Goal: Task Accomplishment & Management: Complete application form

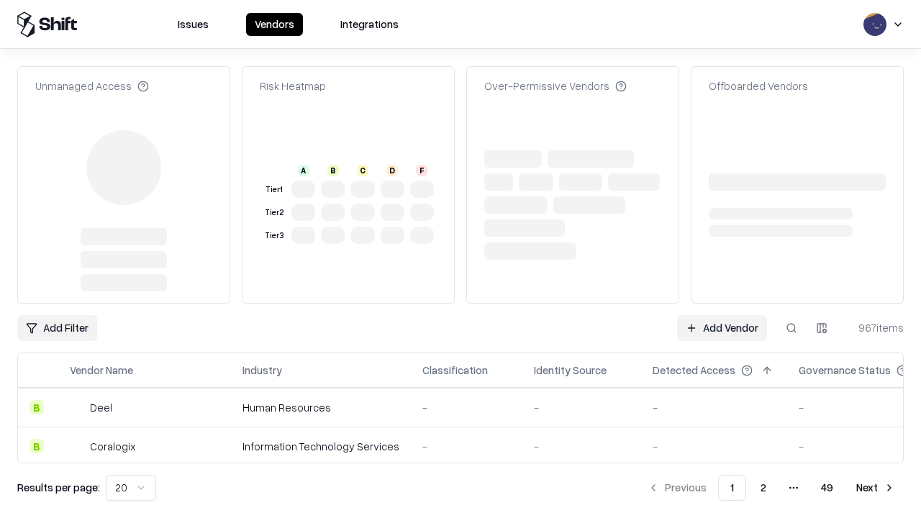
click at [722, 315] on link "Add Vendor" at bounding box center [722, 328] width 90 height 26
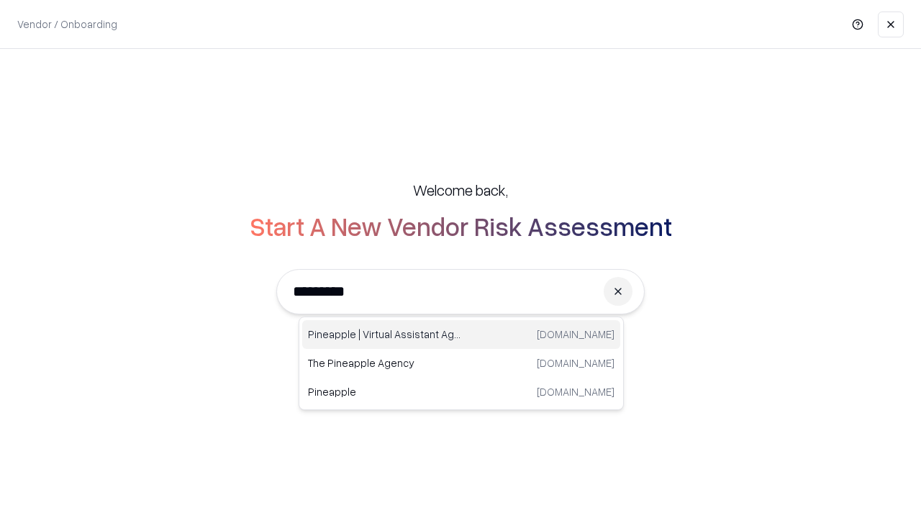
click at [461, 335] on div "Pineapple | Virtual Assistant Agency [DOMAIN_NAME]" at bounding box center [461, 334] width 318 height 29
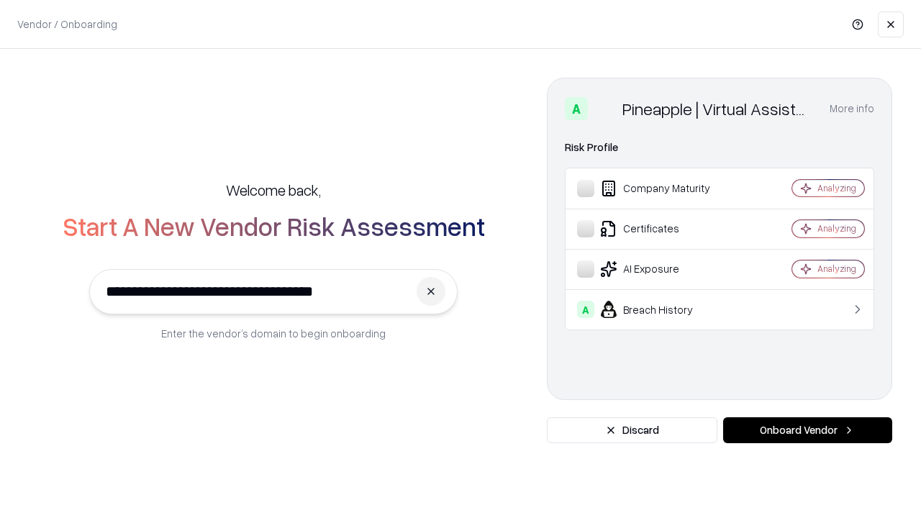
type input "**********"
click at [807, 430] on button "Onboard Vendor" at bounding box center [807, 430] width 169 height 26
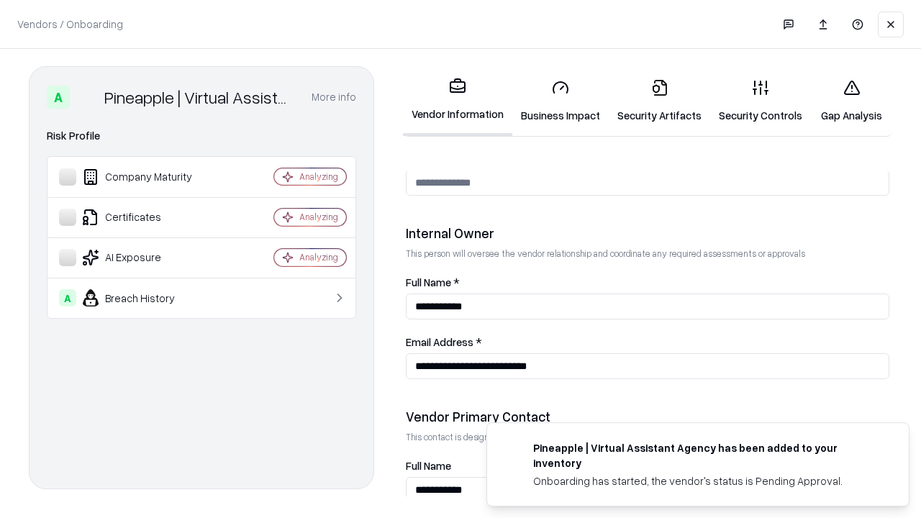
scroll to position [746, 0]
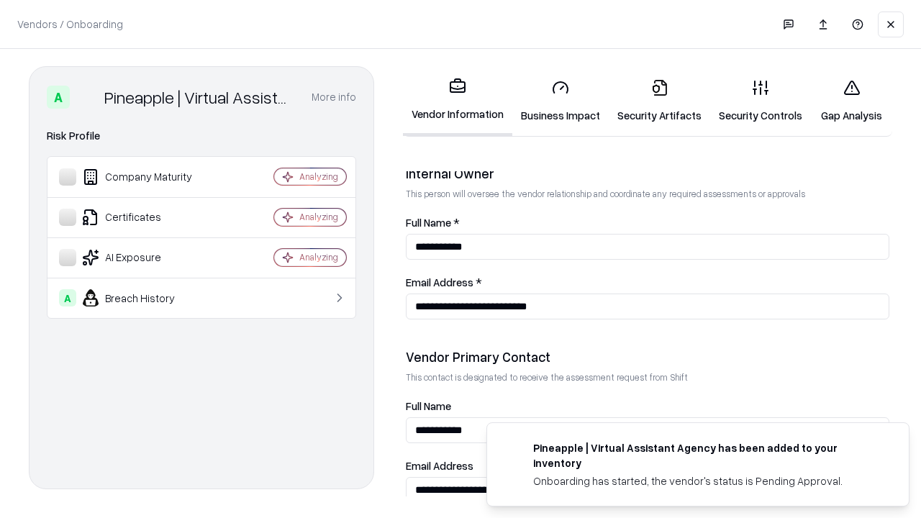
click at [561, 101] on link "Business Impact" at bounding box center [560, 101] width 96 height 67
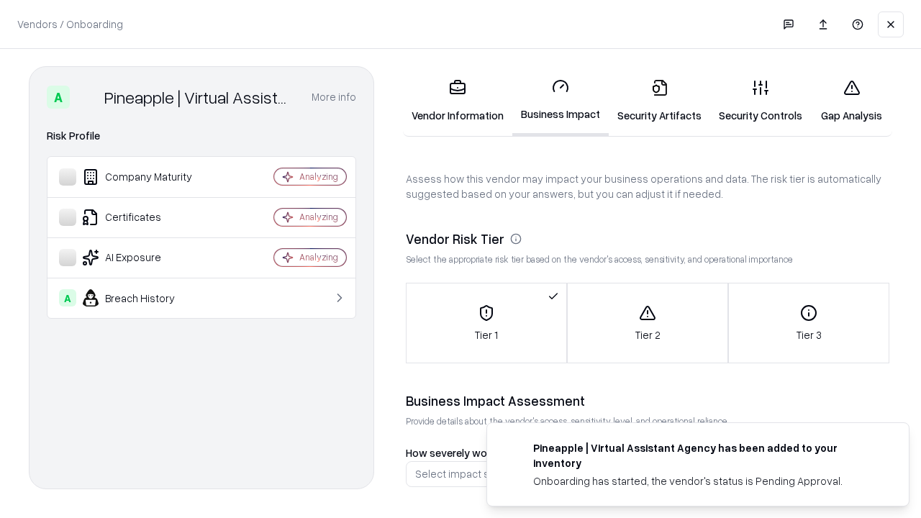
click at [659, 101] on link "Security Artifacts" at bounding box center [659, 101] width 101 height 67
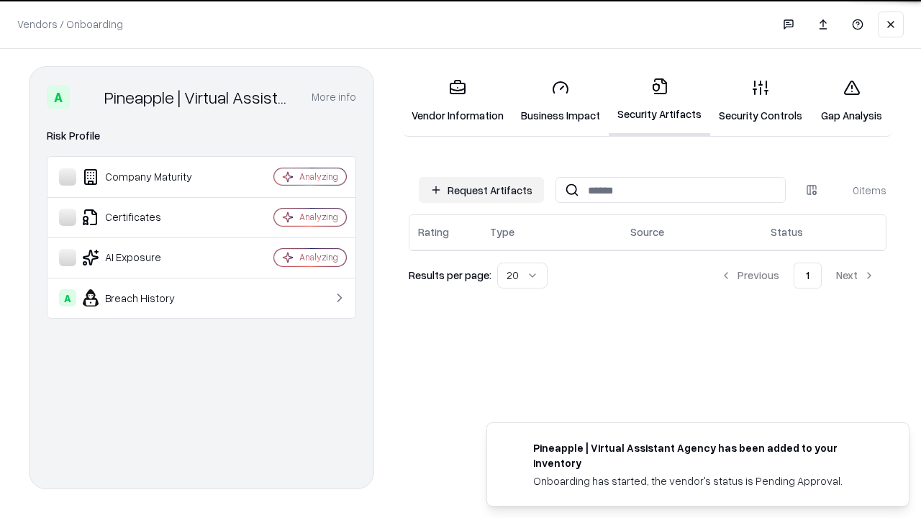
click at [481, 190] on button "Request Artifacts" at bounding box center [481, 190] width 125 height 26
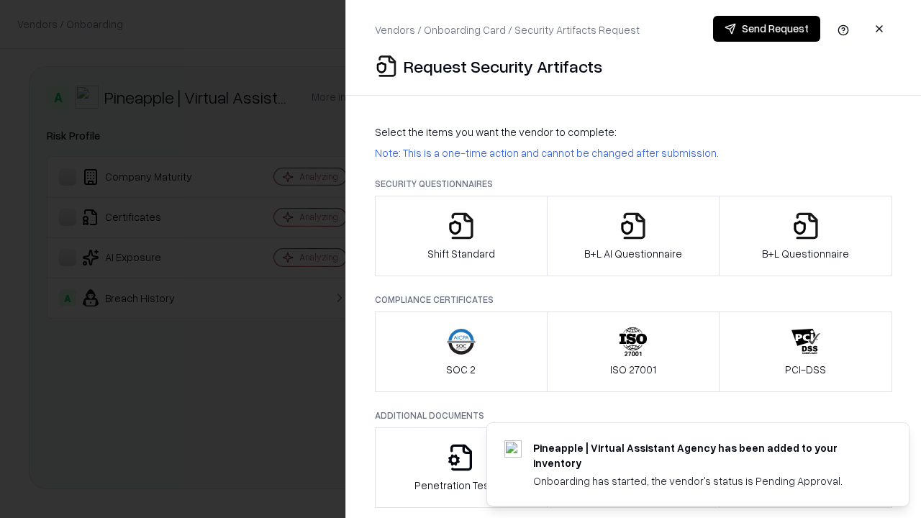
click at [461, 236] on icon "button" at bounding box center [461, 226] width 29 height 29
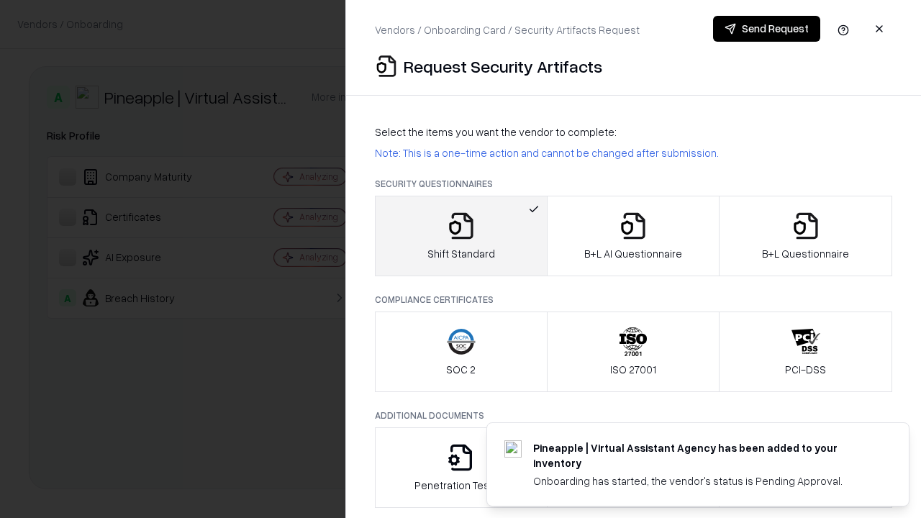
click at [766, 29] on button "Send Request" at bounding box center [766, 29] width 107 height 26
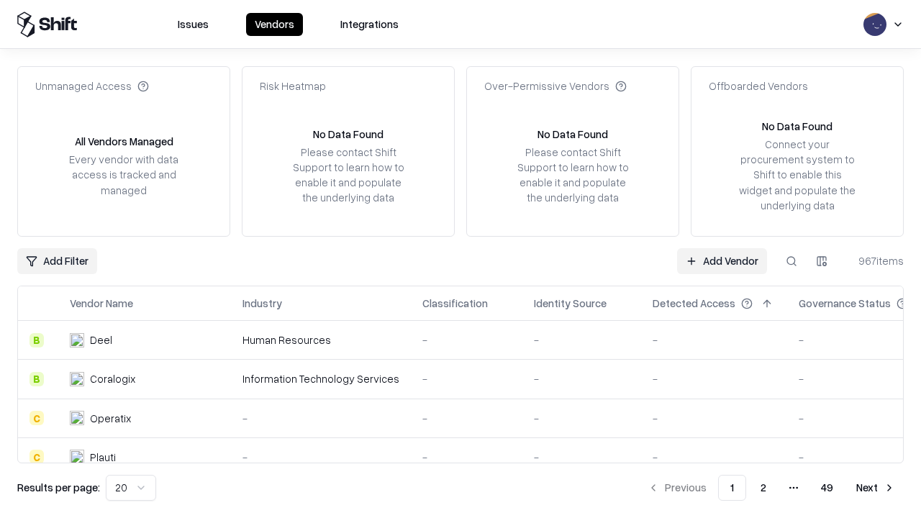
click at [792, 261] on button at bounding box center [792, 261] width 26 height 26
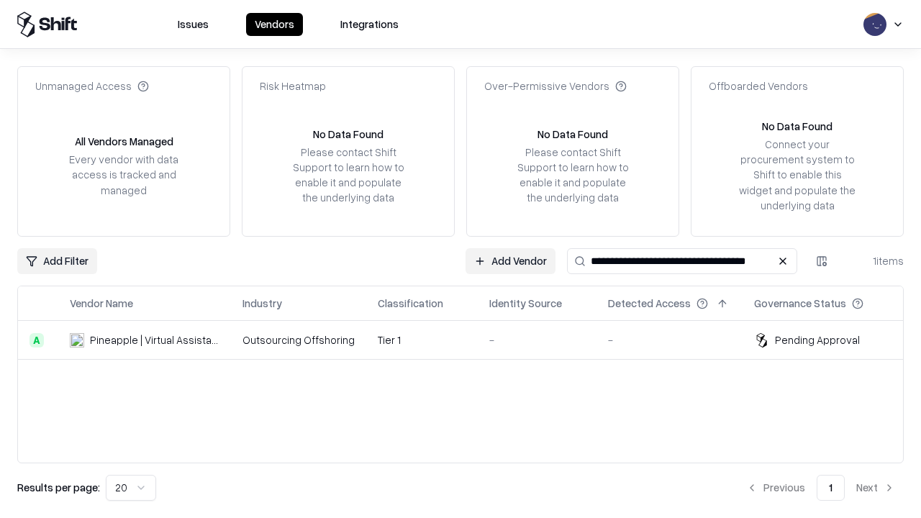
type input "**********"
click at [469, 340] on td "Tier 1" at bounding box center [422, 340] width 112 height 39
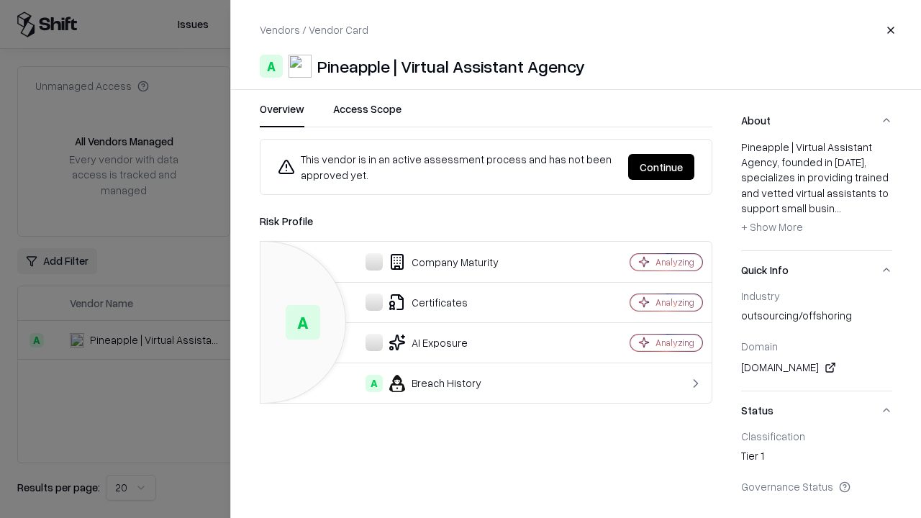
click at [661, 167] on button "Continue" at bounding box center [661, 167] width 66 height 26
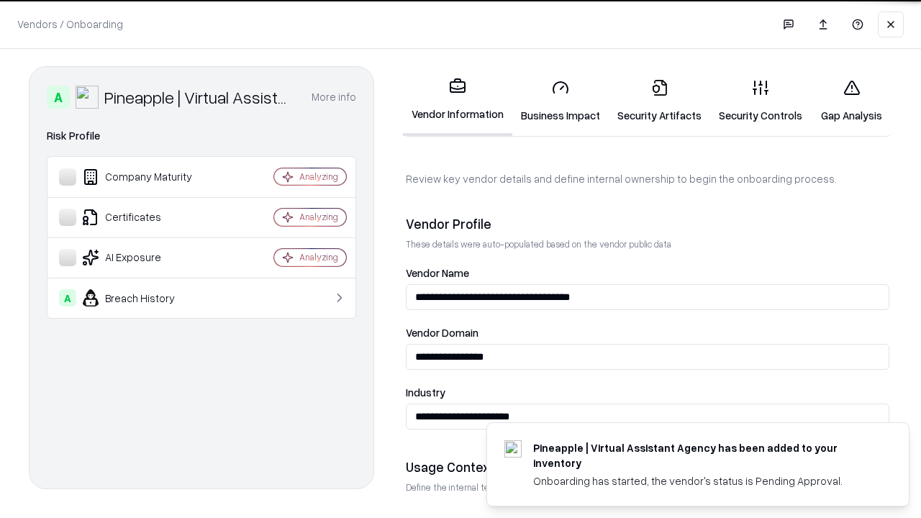
click at [659, 101] on link "Security Artifacts" at bounding box center [659, 101] width 101 height 67
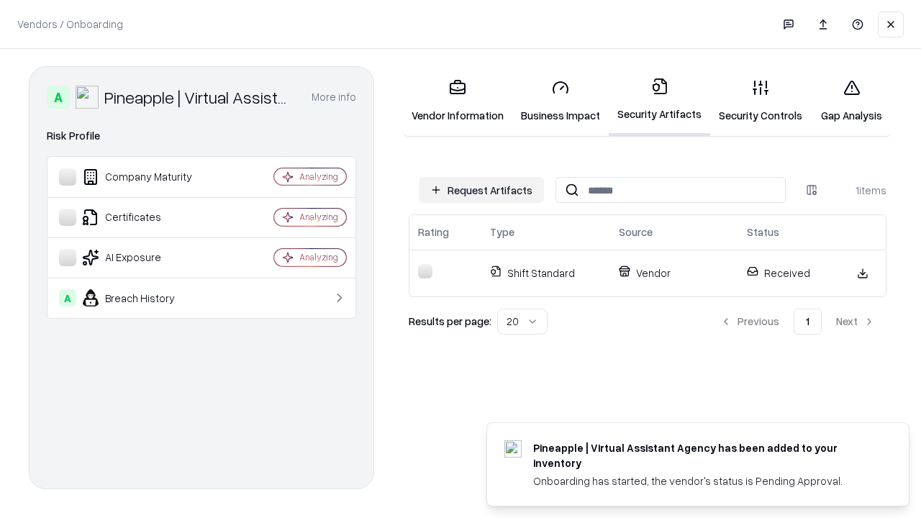
click at [851, 101] on link "Gap Analysis" at bounding box center [851, 101] width 81 height 67
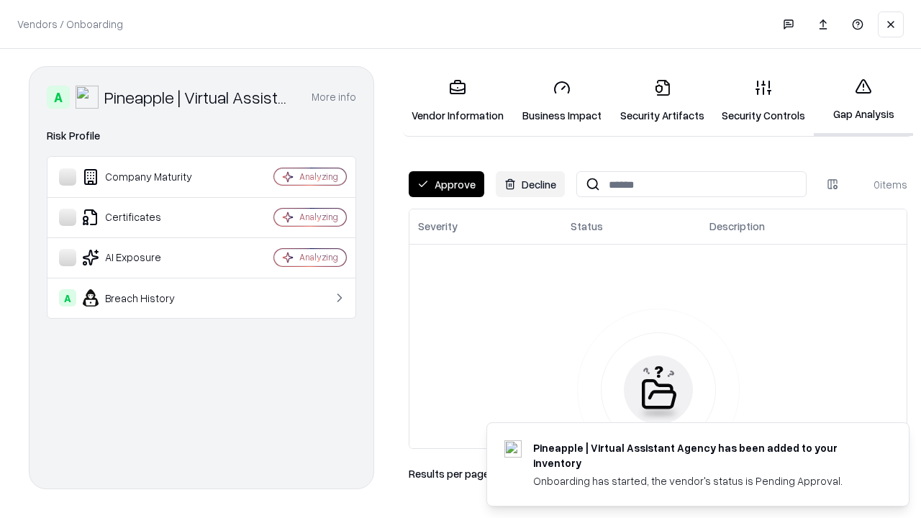
click at [446, 184] on button "Approve" at bounding box center [447, 184] width 76 height 26
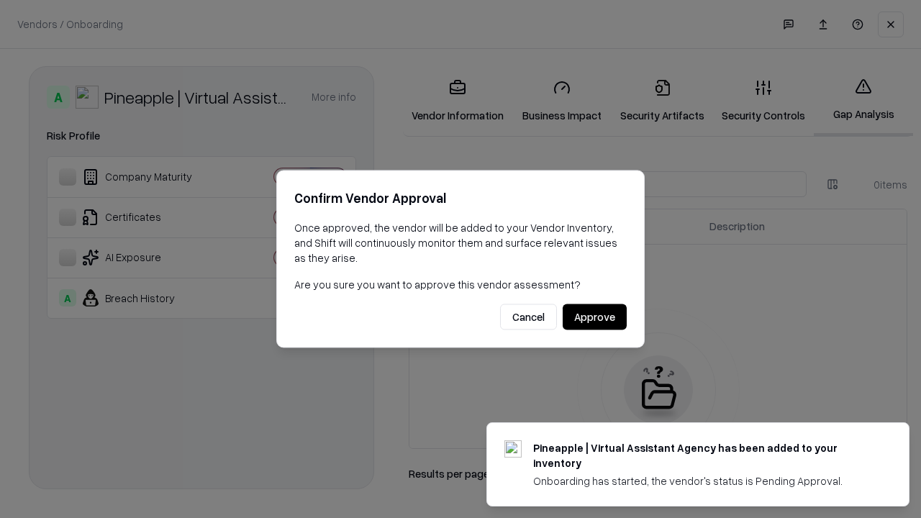
click at [594, 317] on button "Approve" at bounding box center [595, 317] width 64 height 26
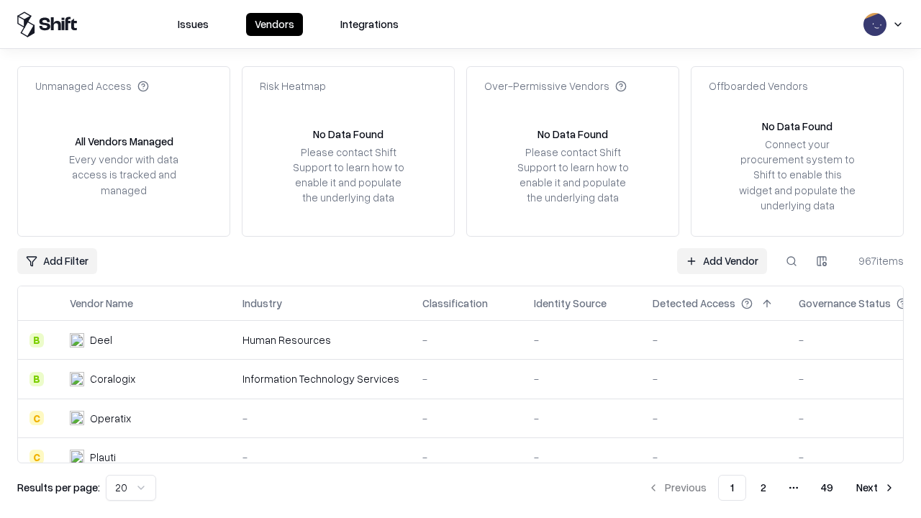
type input "**********"
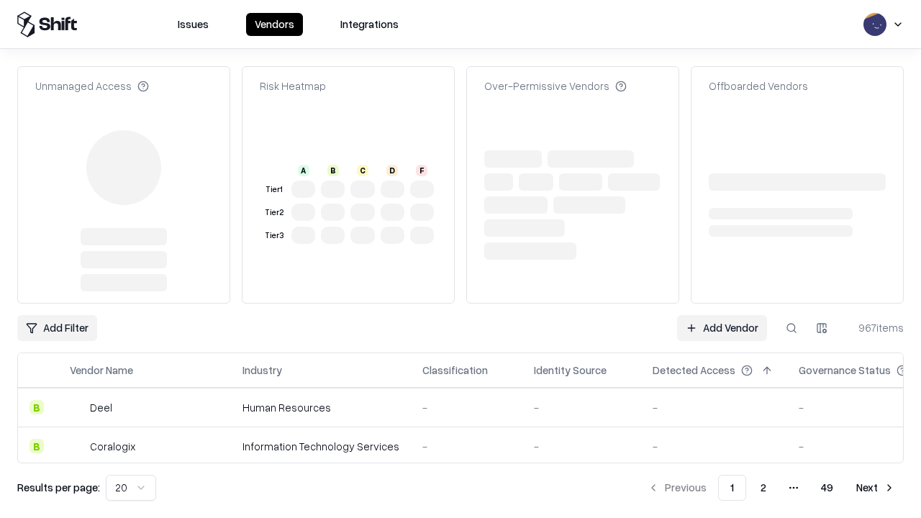
click at [722, 315] on link "Add Vendor" at bounding box center [722, 328] width 90 height 26
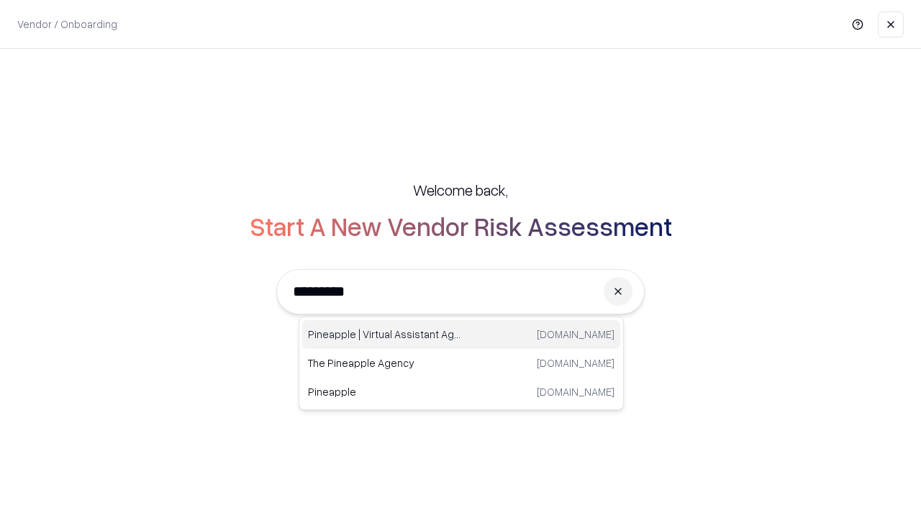
click at [461, 335] on div "Pineapple | Virtual Assistant Agency [DOMAIN_NAME]" at bounding box center [461, 334] width 318 height 29
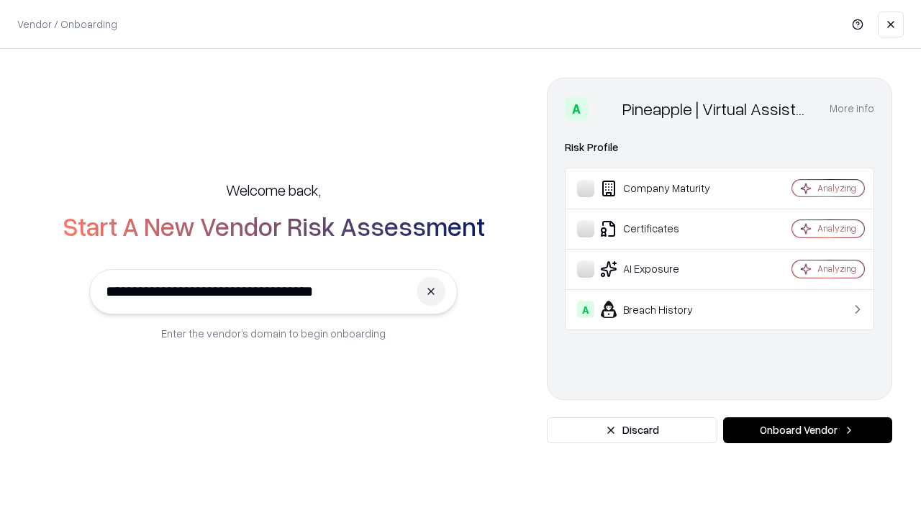
type input "**********"
click at [807, 430] on button "Onboard Vendor" at bounding box center [807, 430] width 169 height 26
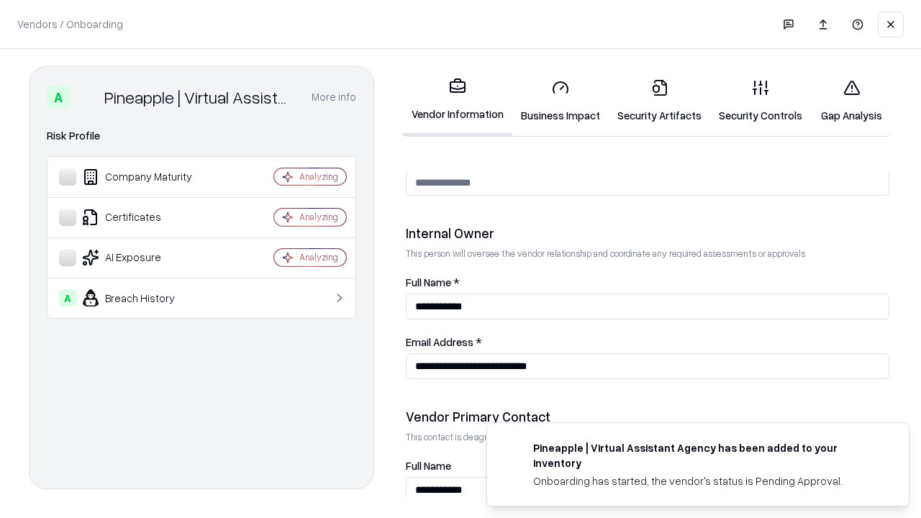
scroll to position [746, 0]
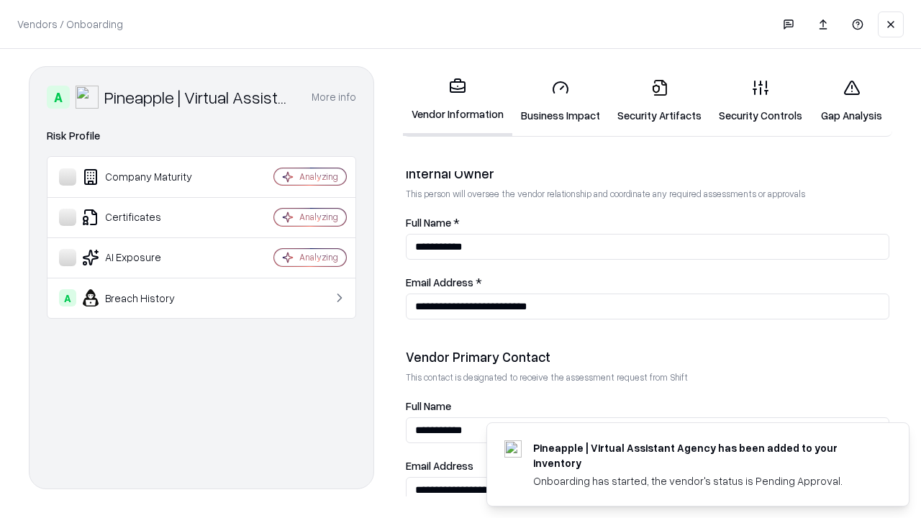
click at [851, 101] on link "Gap Analysis" at bounding box center [851, 101] width 81 height 67
